Goal: Transaction & Acquisition: Purchase product/service

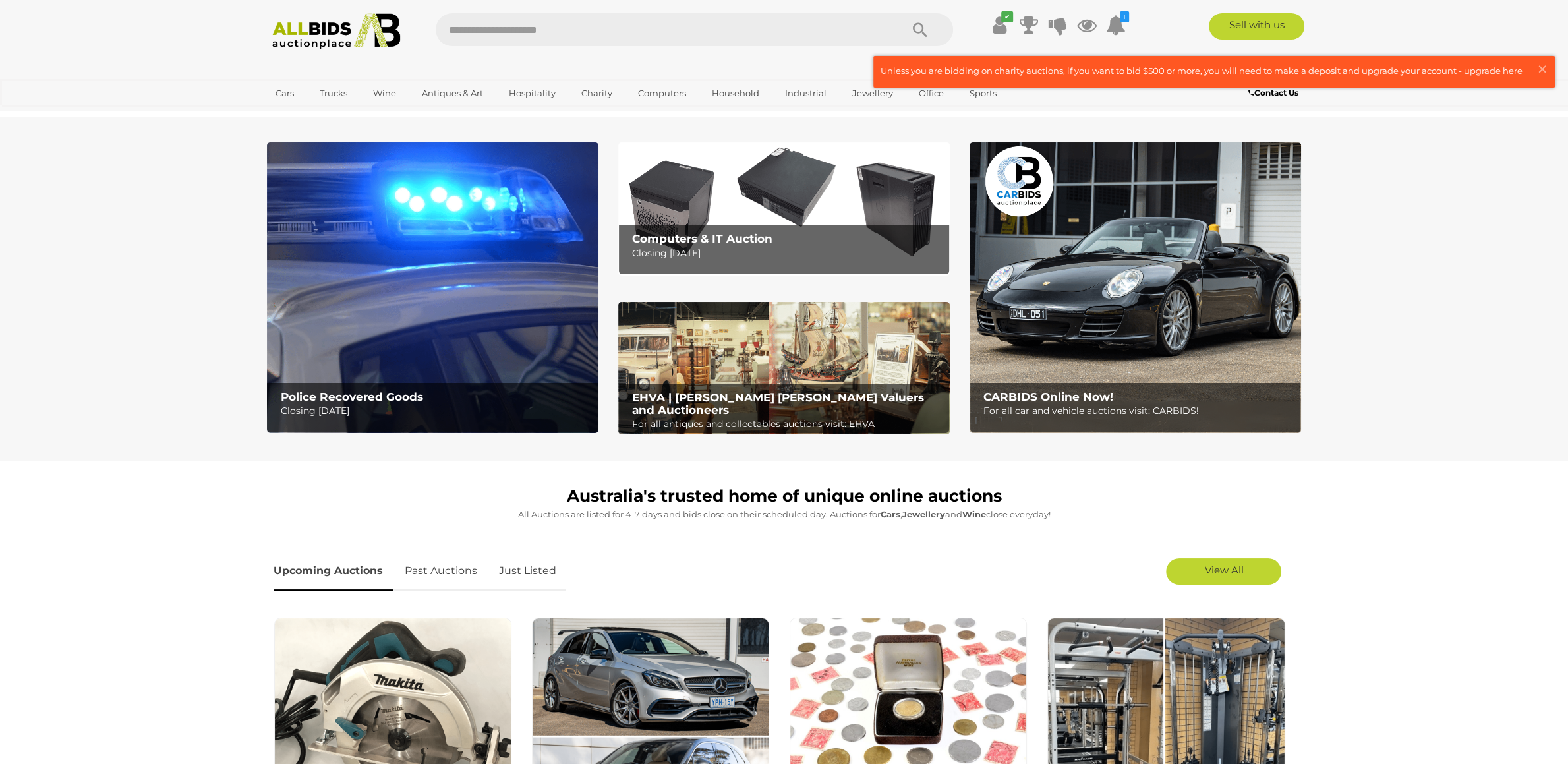
click at [448, 277] on img at bounding box center [432, 288] width 331 height 291
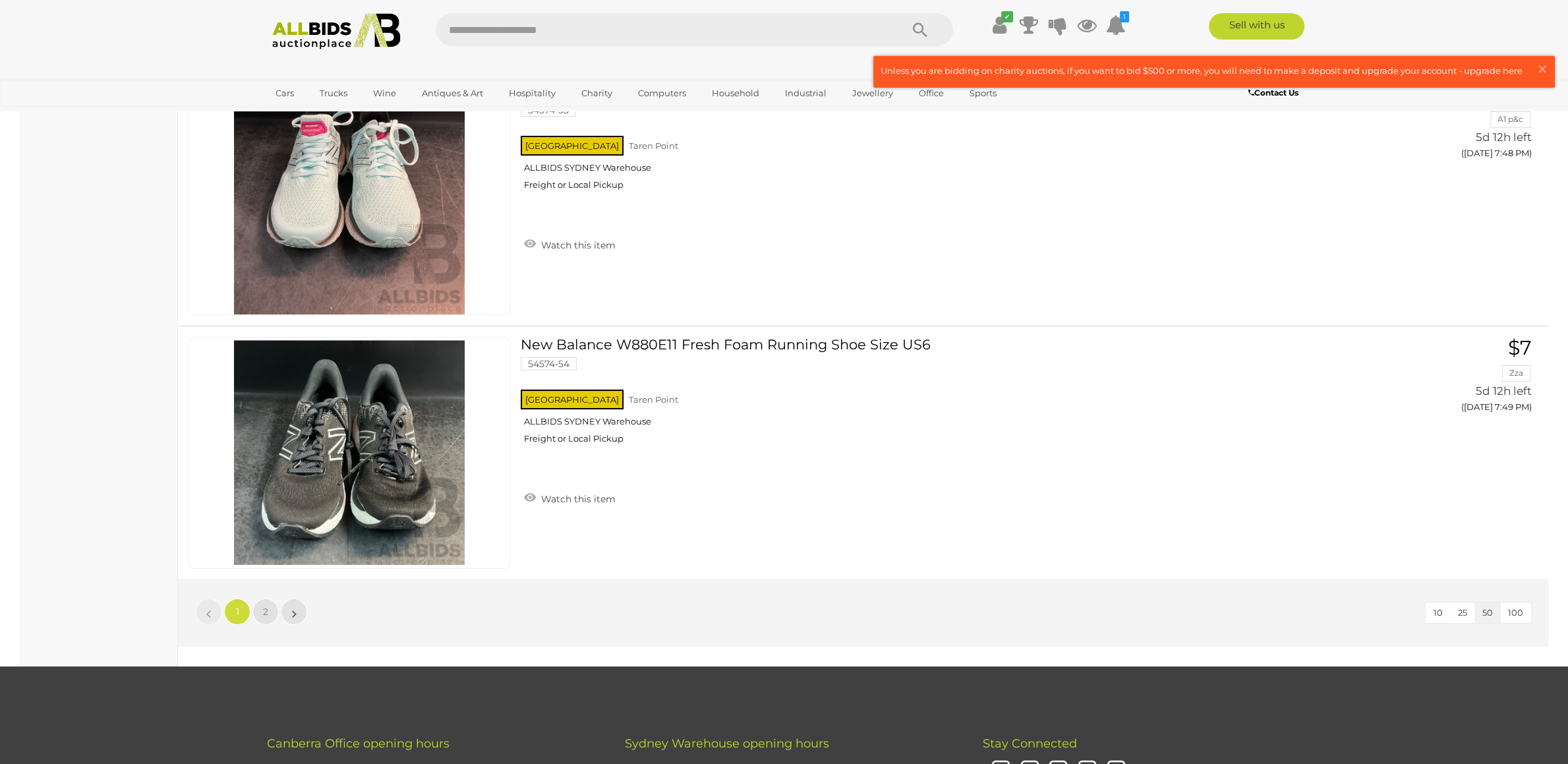
scroll to position [12807, 0]
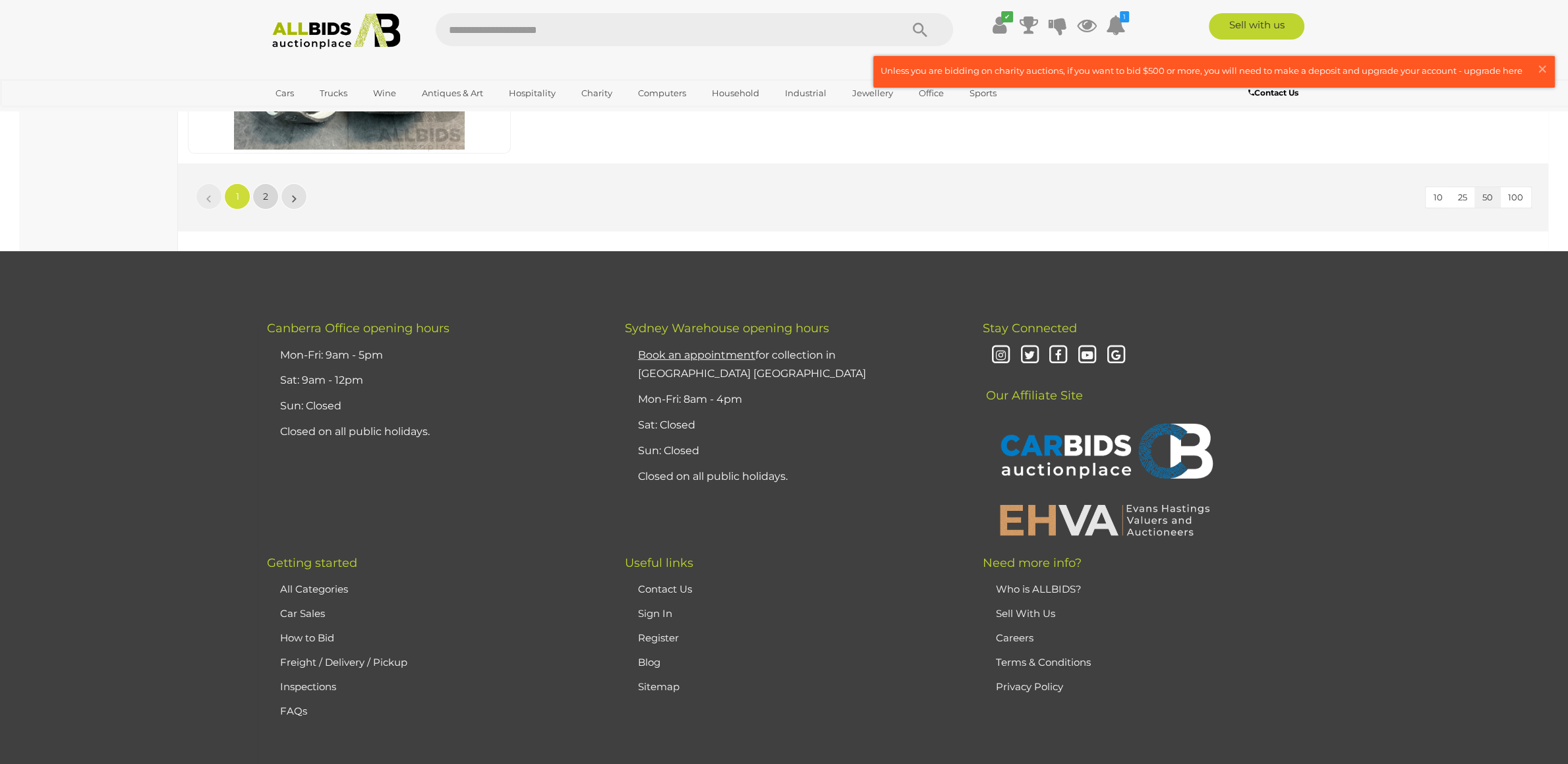
click at [259, 198] on link "2" at bounding box center [266, 197] width 26 height 26
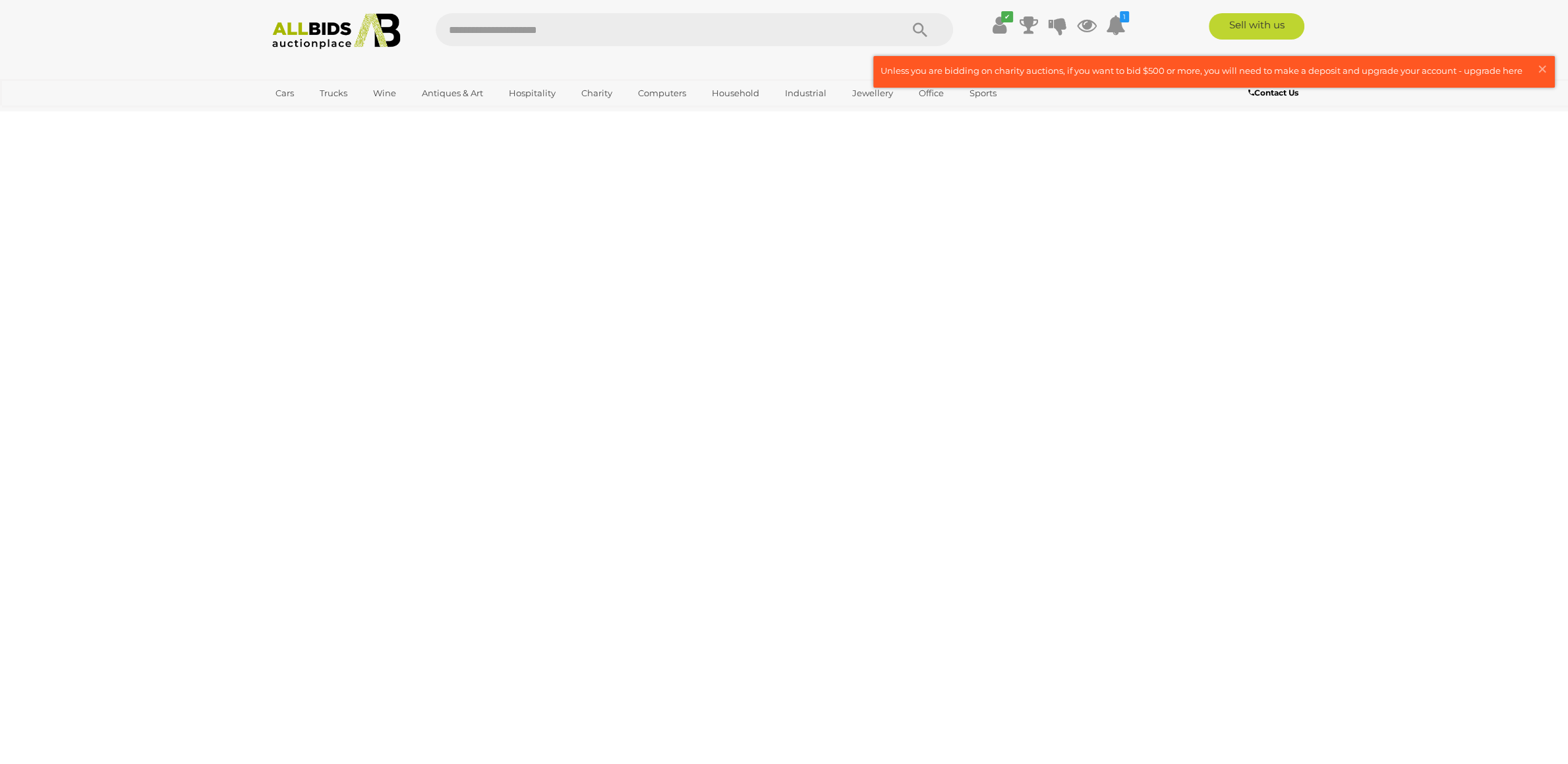
scroll to position [147, 0]
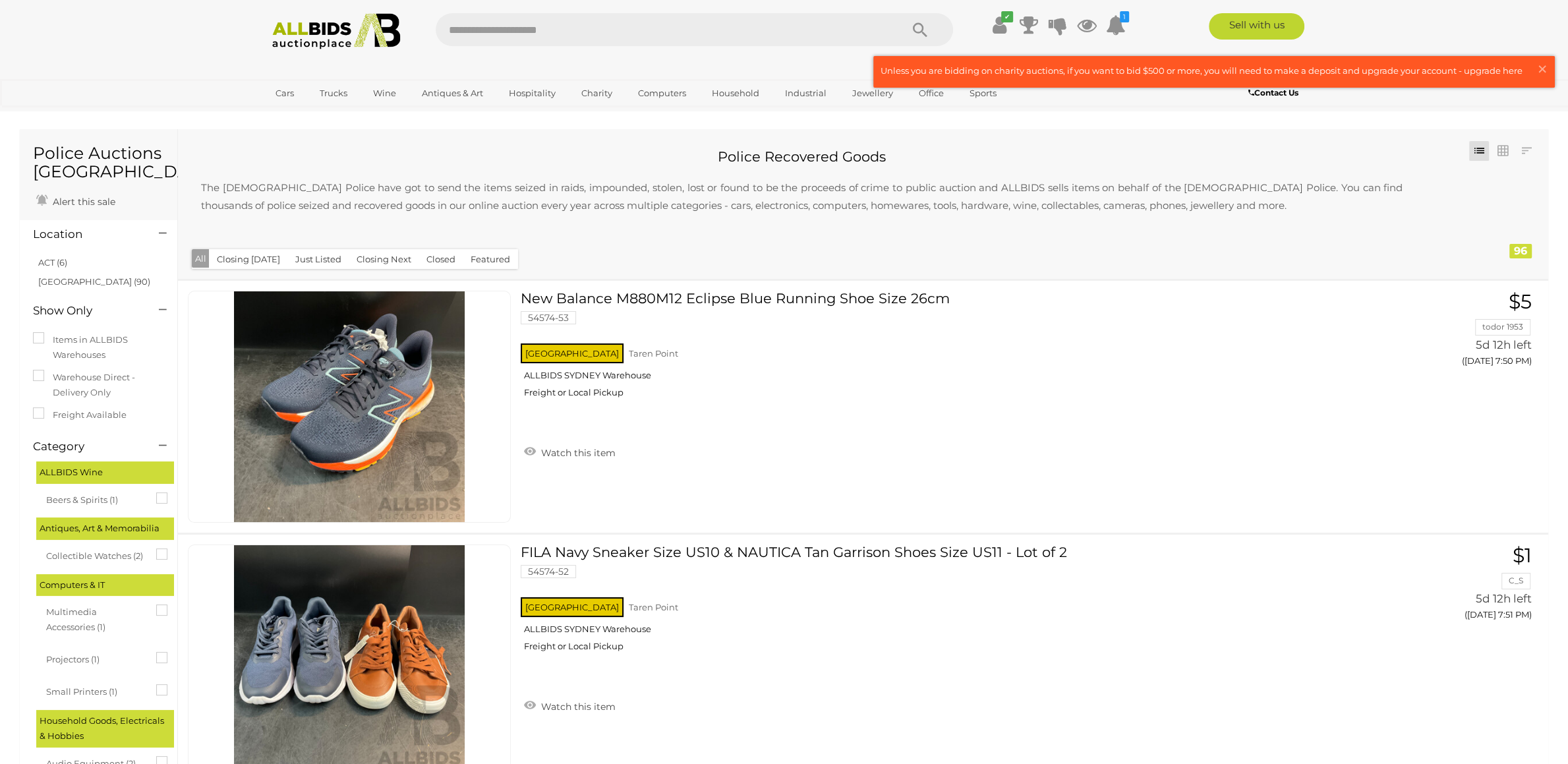
click at [298, 35] on img at bounding box center [336, 31] width 143 height 36
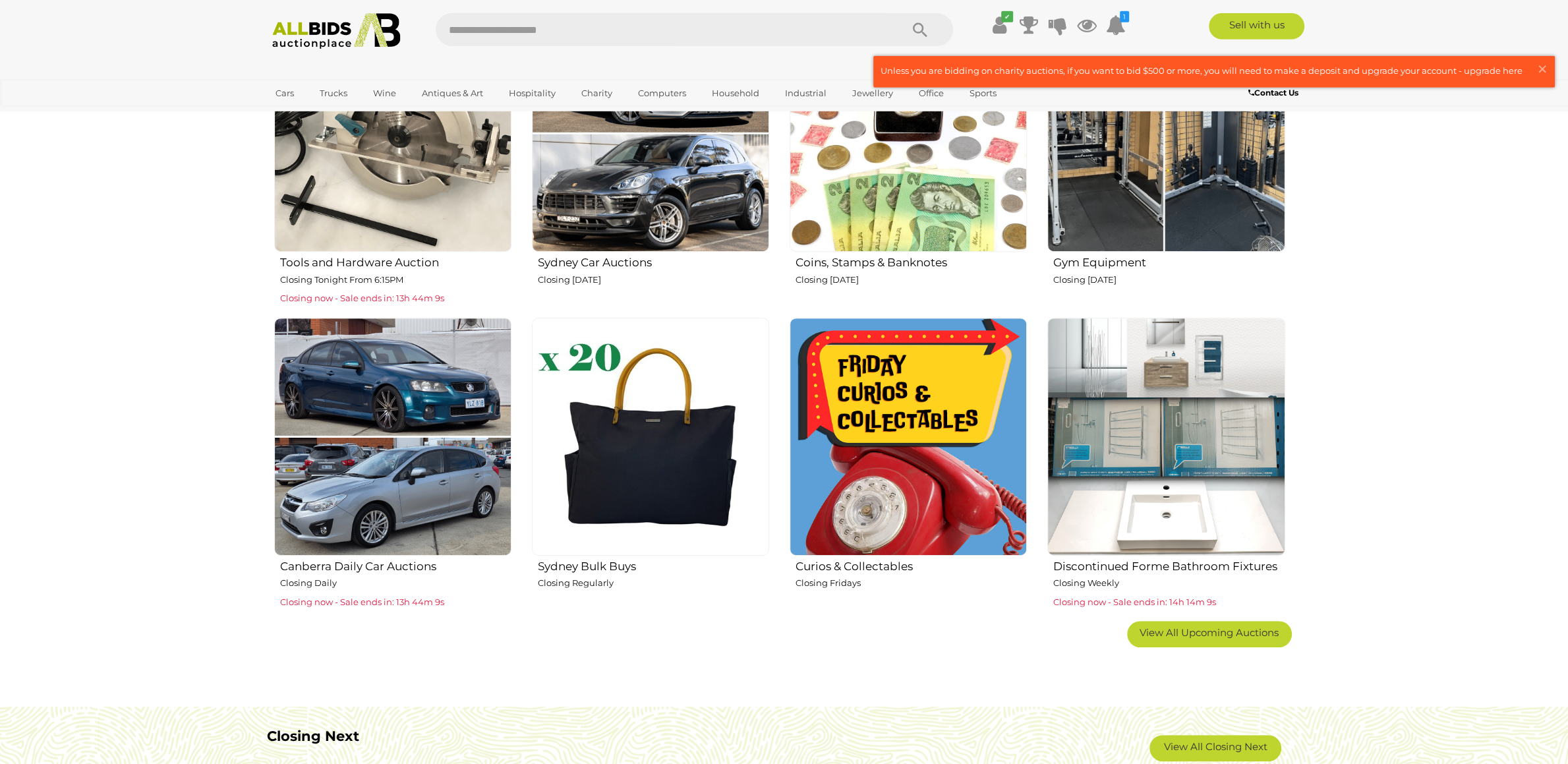
scroll to position [693, 0]
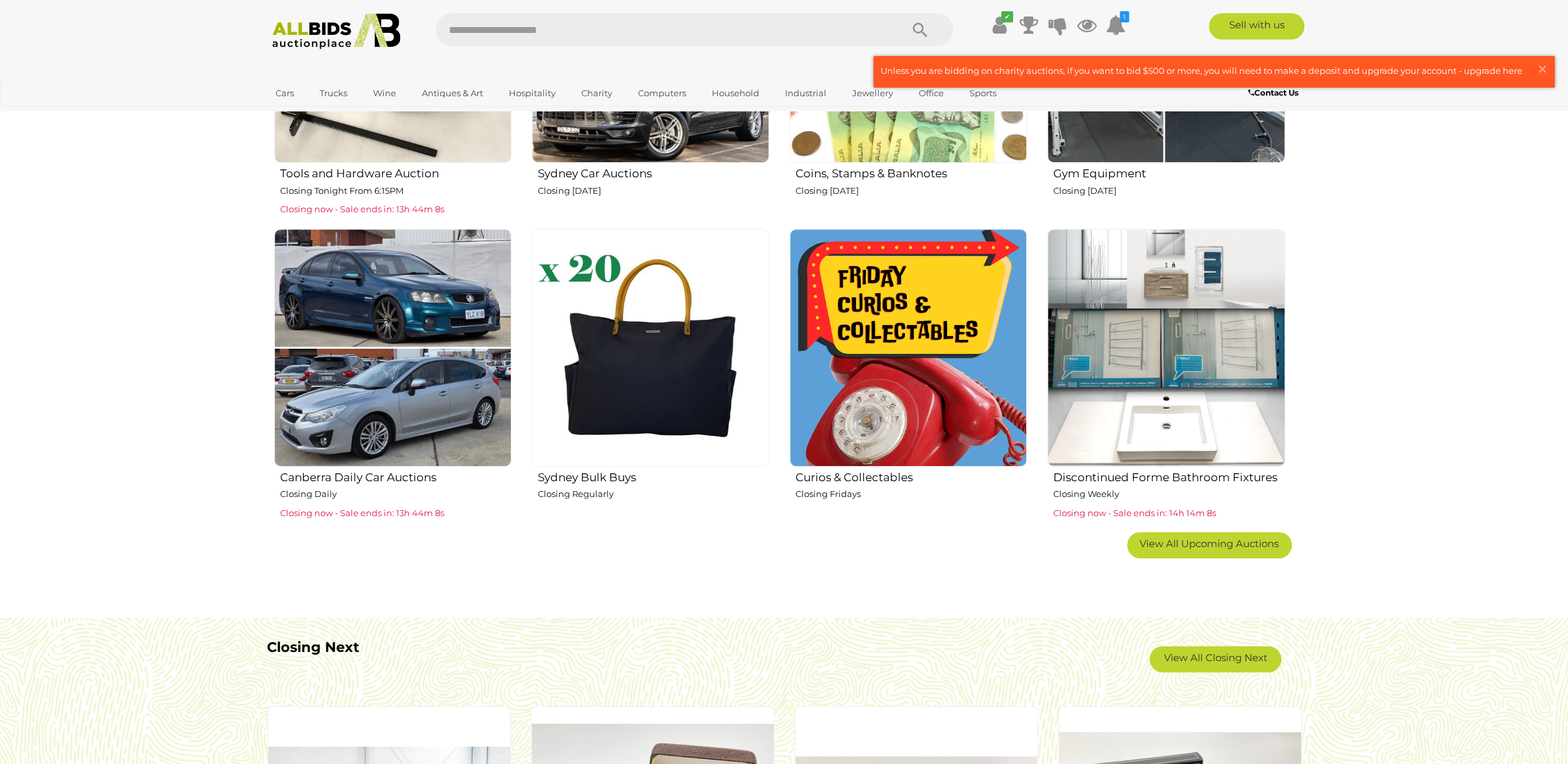
click at [622, 328] on img at bounding box center [651, 347] width 237 height 237
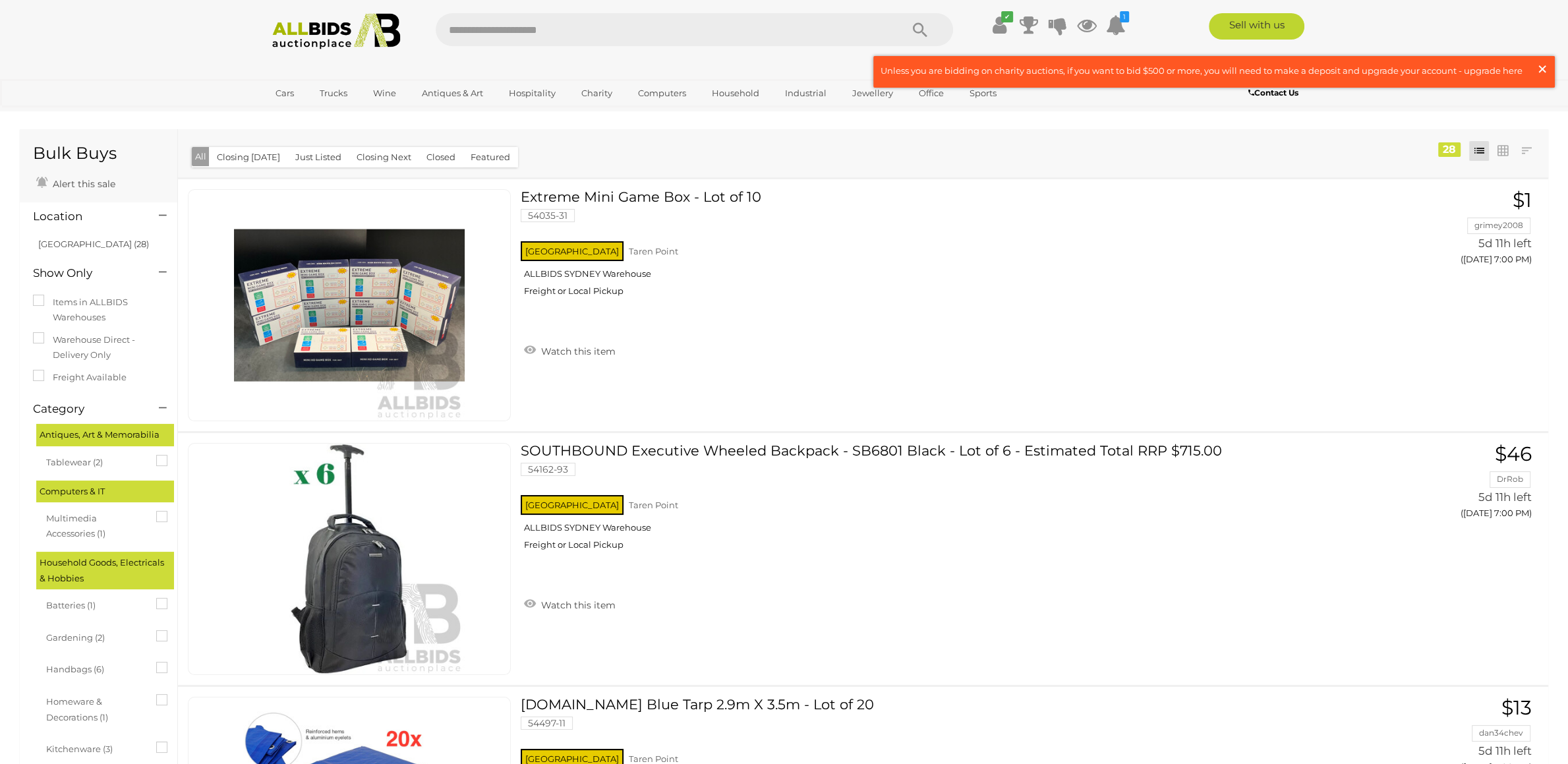
click at [1540, 69] on span "×" at bounding box center [1542, 68] width 12 height 25
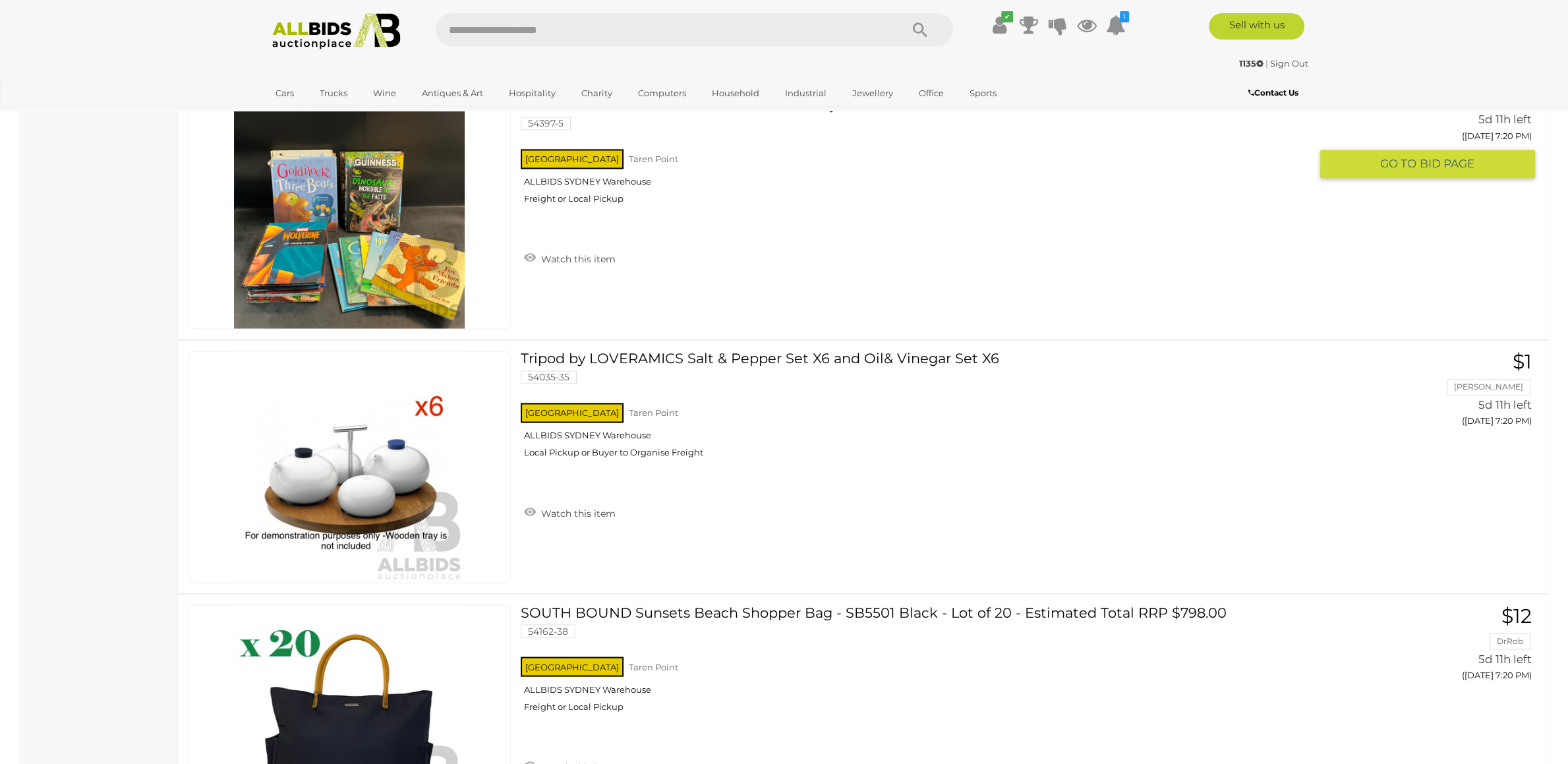
scroll to position [3046, 0]
